Goal: Check status

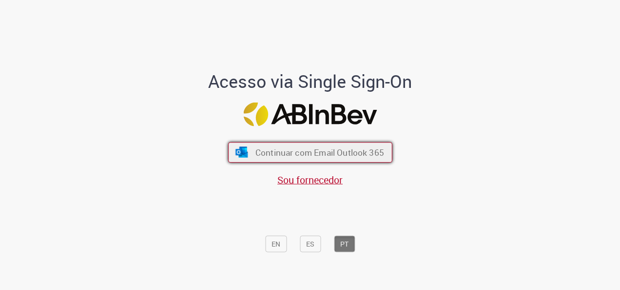
click at [364, 149] on span "Continuar com Email Outlook 365" at bounding box center [319, 152] width 129 height 11
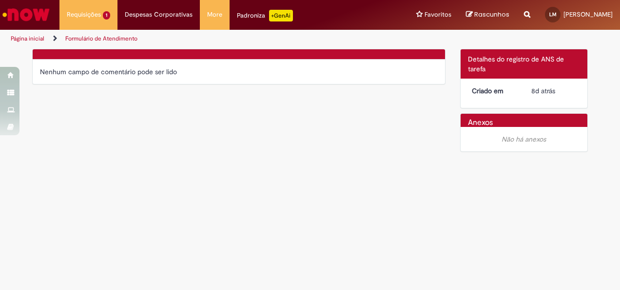
click at [164, 73] on div "Nenhum campo de comentário pode ser lido" at bounding box center [239, 72] width 398 height 10
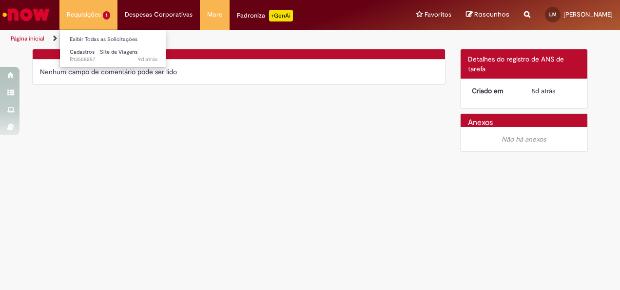
click at [94, 21] on li "Requisições 1 Exibir Todas as Solicitações Cadastros - Site de Viagens 9d atrás…" at bounding box center [88, 14] width 58 height 29
click at [94, 6] on li "Requisições 1 Exibir Todas as Solicitações Cadastros - Site de Viagens 9d atrás…" at bounding box center [88, 14] width 58 height 29
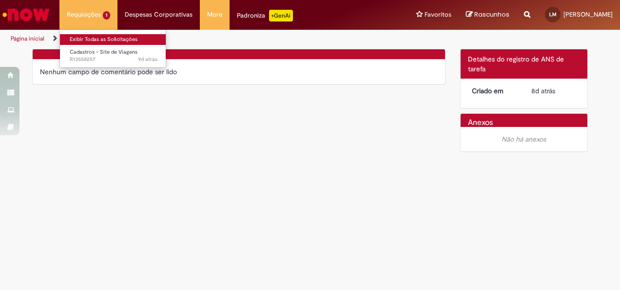
click at [100, 44] on link "Exibir Todas as Solicitações" at bounding box center [113, 39] width 107 height 11
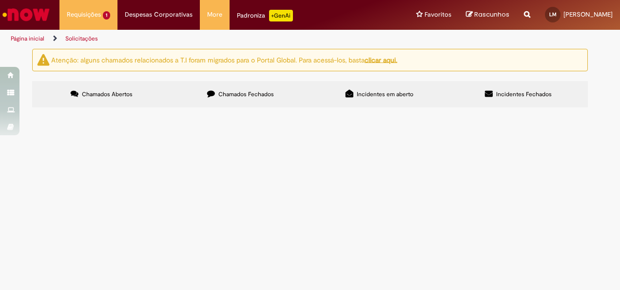
click at [0, 0] on span "Solicito o cadastro no TuorHouse, para solicitação de viagens." at bounding box center [0, 0] width 0 height 0
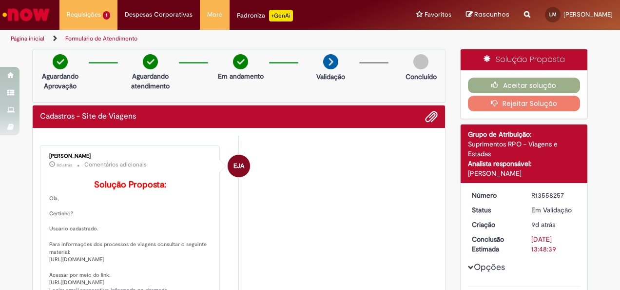
scroll to position [97, 0]
